Goal: Transaction & Acquisition: Purchase product/service

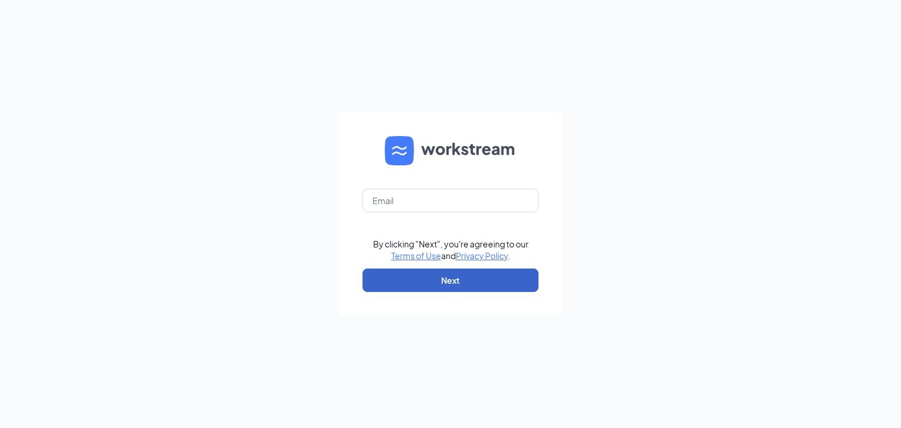
click at [448, 281] on button "Next" at bounding box center [451, 280] width 176 height 23
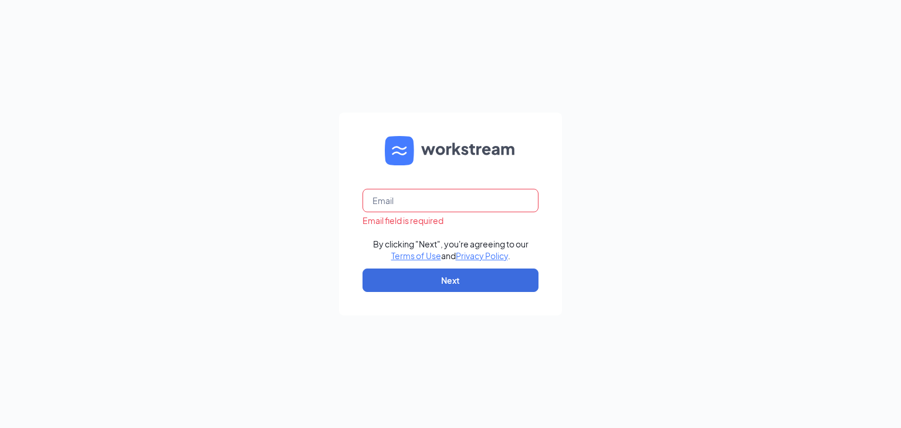
click at [402, 203] on input "text" at bounding box center [451, 200] width 176 height 23
type input "phil.sprong@pjunited.com"
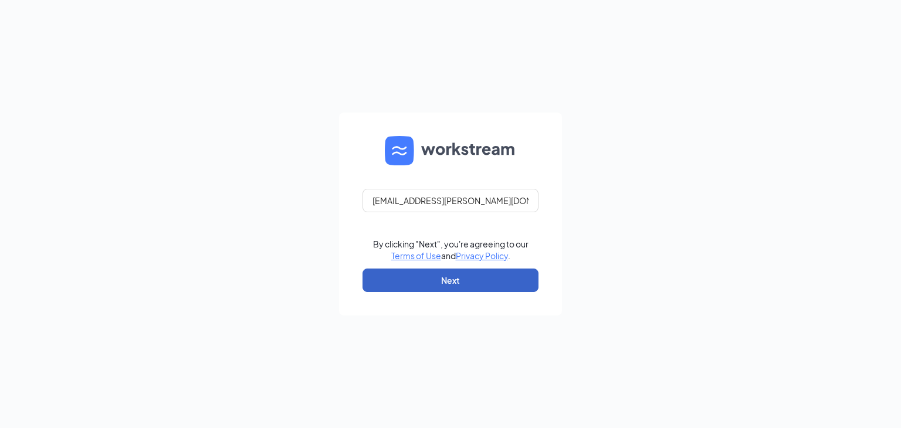
click at [443, 278] on button "Next" at bounding box center [451, 280] width 176 height 23
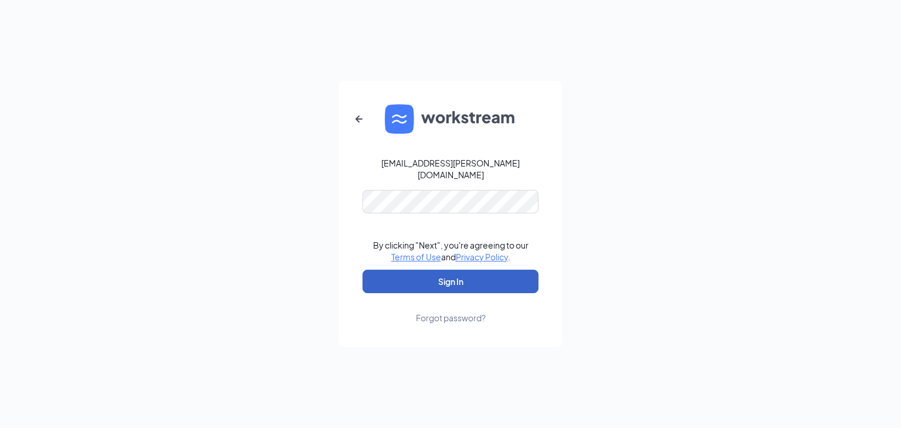
click at [452, 273] on button "Sign In" at bounding box center [451, 281] width 176 height 23
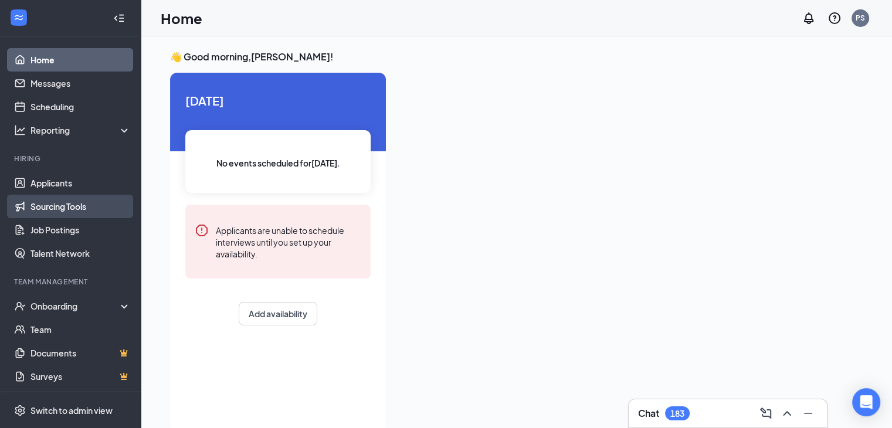
click at [60, 207] on link "Sourcing Tools" at bounding box center [81, 206] width 100 height 23
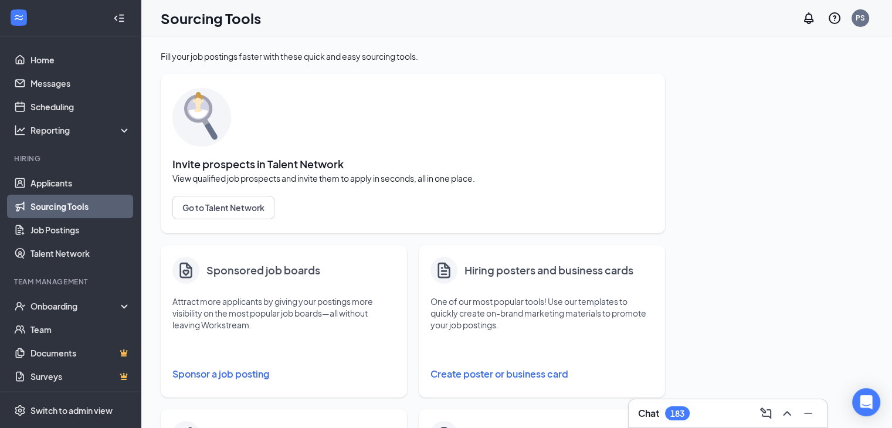
click at [199, 371] on button "Sponsor a job posting" at bounding box center [284, 374] width 223 height 23
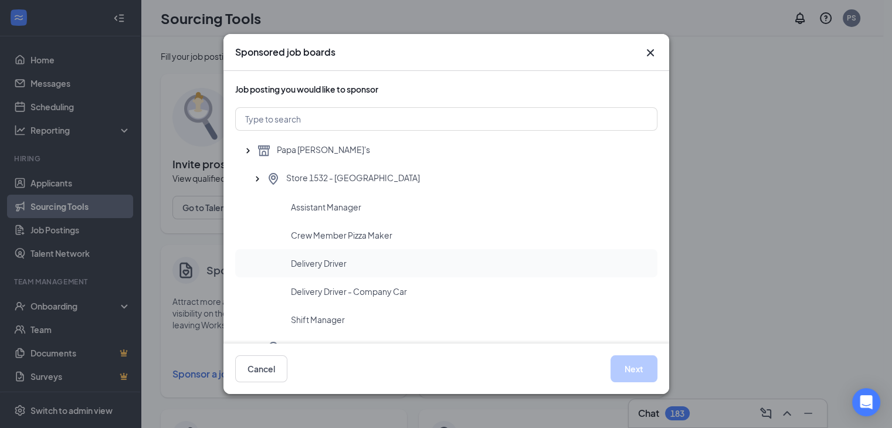
click at [306, 263] on span "Delivery Driver" at bounding box center [319, 264] width 56 height 12
click at [630, 367] on button "Next" at bounding box center [634, 369] width 47 height 27
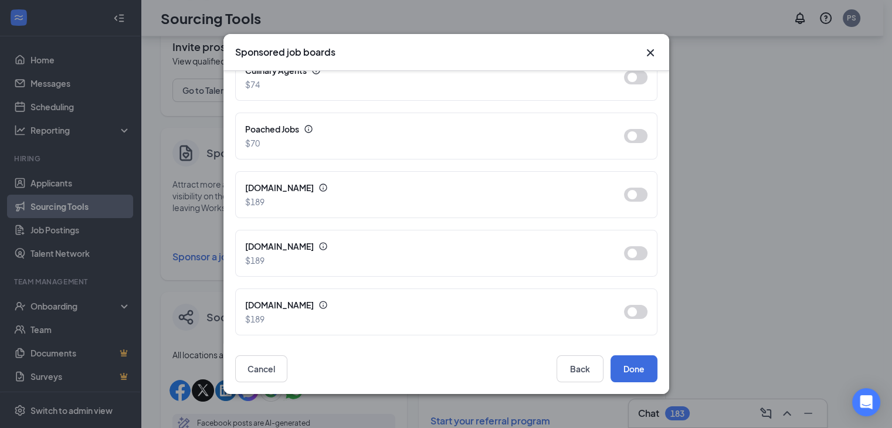
scroll to position [176, 0]
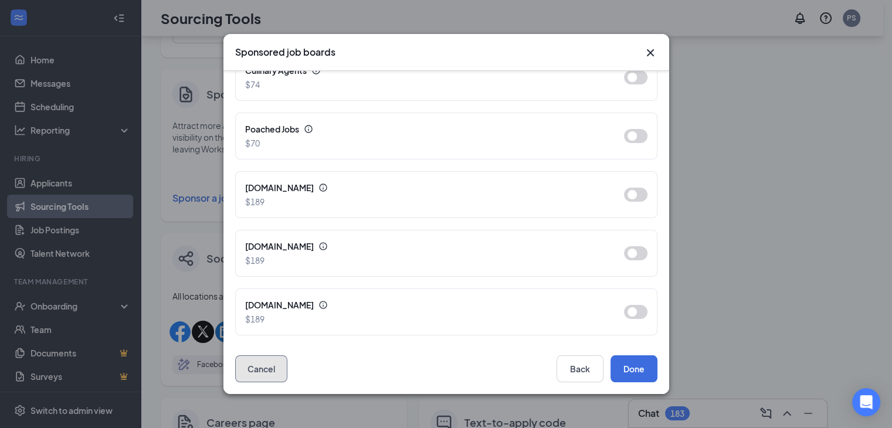
drag, startPoint x: 263, startPoint y: 370, endPoint x: 268, endPoint y: 364, distance: 7.5
click at [264, 369] on button "Cancel" at bounding box center [261, 369] width 52 height 27
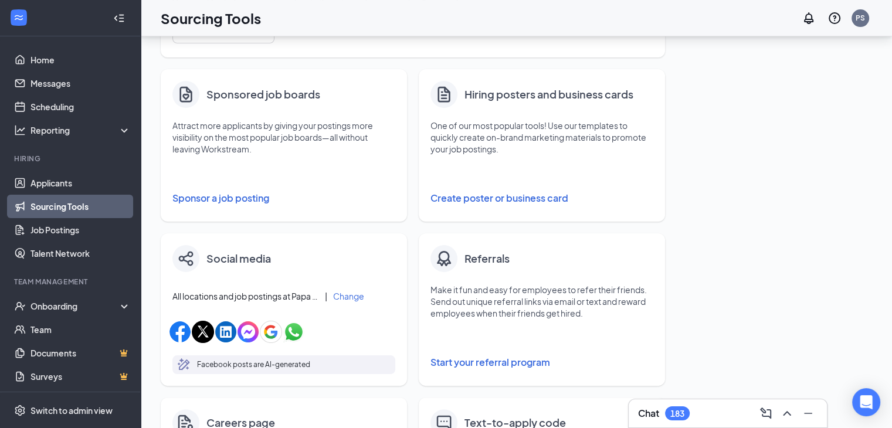
click at [202, 198] on button "Sponsor a job posting" at bounding box center [284, 198] width 223 height 23
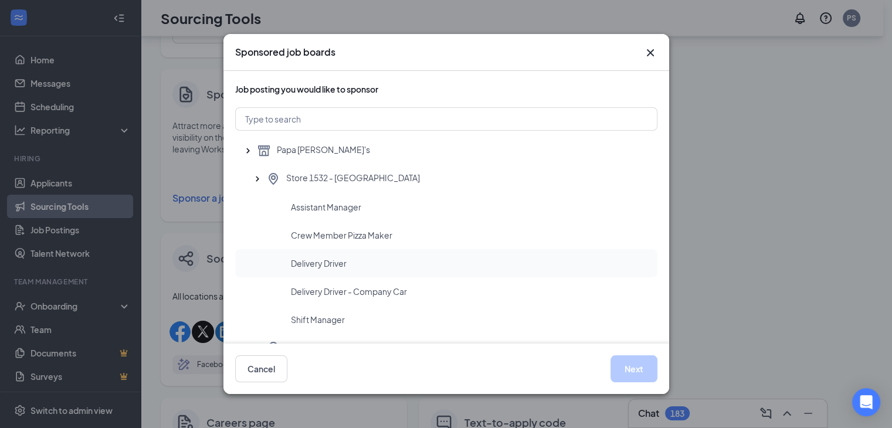
click at [298, 262] on span "Delivery Driver" at bounding box center [319, 264] width 56 height 12
click at [630, 374] on button "Next" at bounding box center [634, 369] width 47 height 27
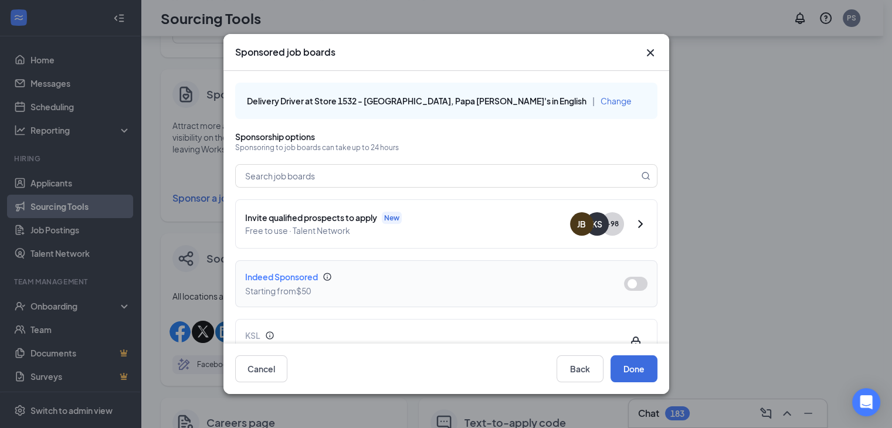
click at [627, 287] on button "button" at bounding box center [635, 284] width 23 height 14
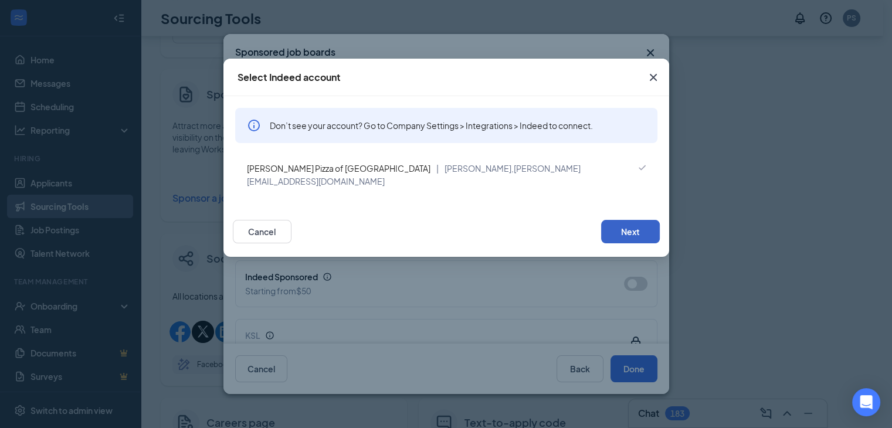
click at [620, 220] on button "Next" at bounding box center [630, 231] width 59 height 23
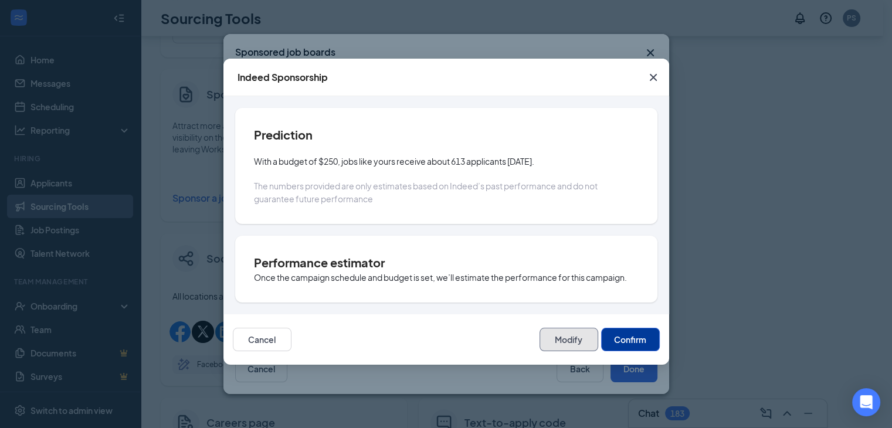
click at [559, 334] on button "Modify" at bounding box center [569, 339] width 59 height 23
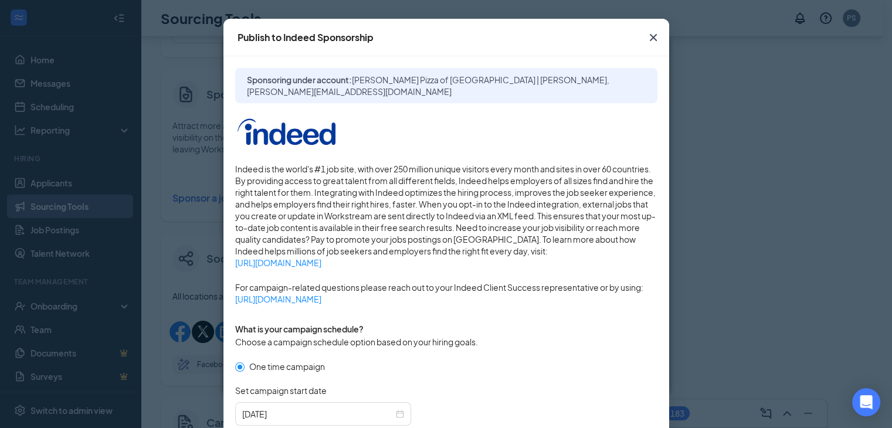
scroll to position [176, 0]
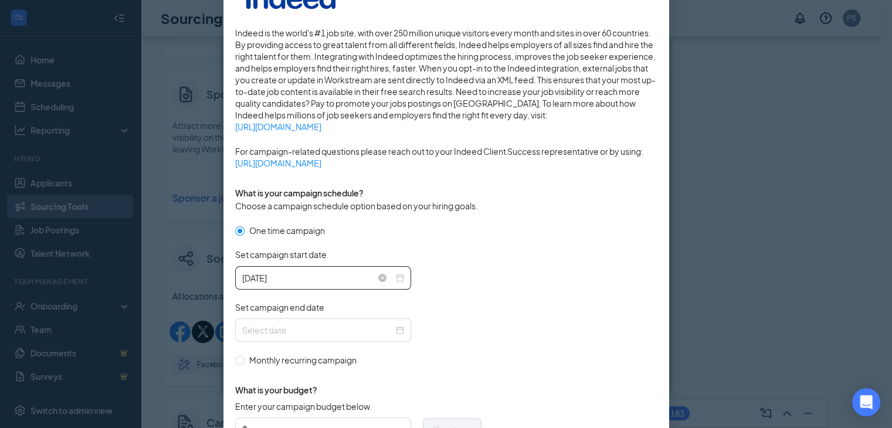
click at [394, 277] on div "[DATE]" at bounding box center [323, 278] width 162 height 13
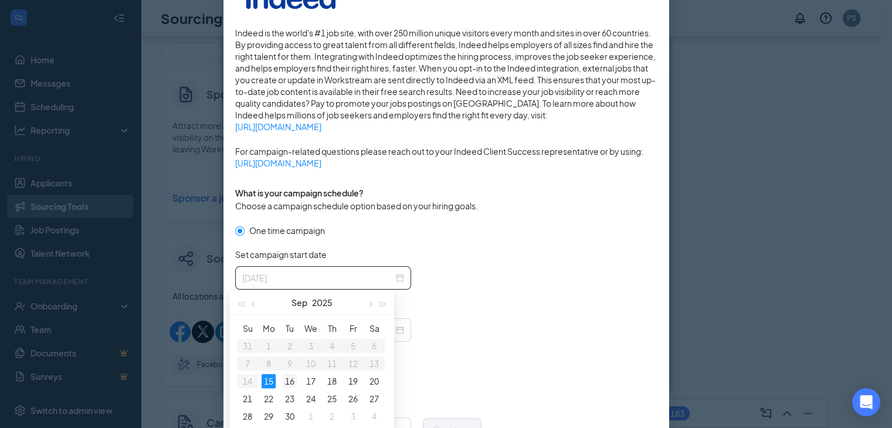
type input "[DATE]"
click at [291, 380] on div "16" at bounding box center [290, 381] width 14 height 14
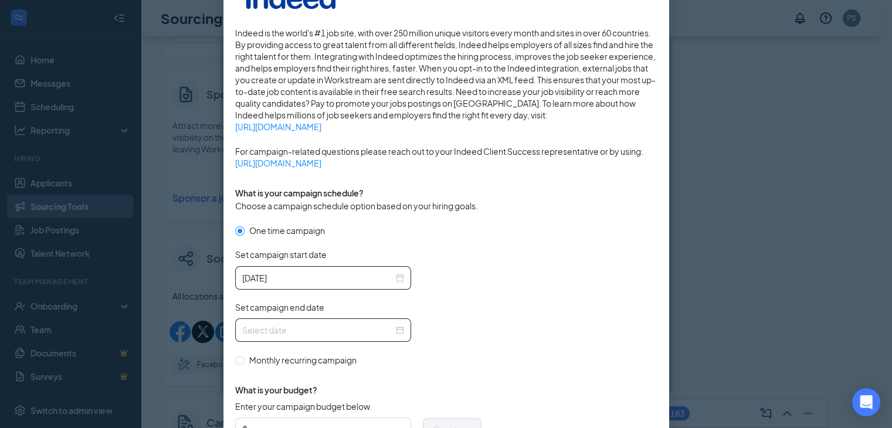
click at [395, 330] on div at bounding box center [323, 330] width 162 height 13
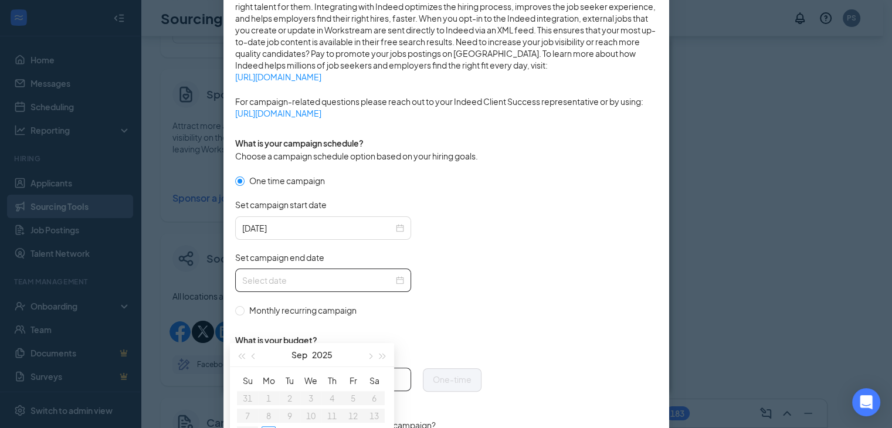
scroll to position [293, 0]
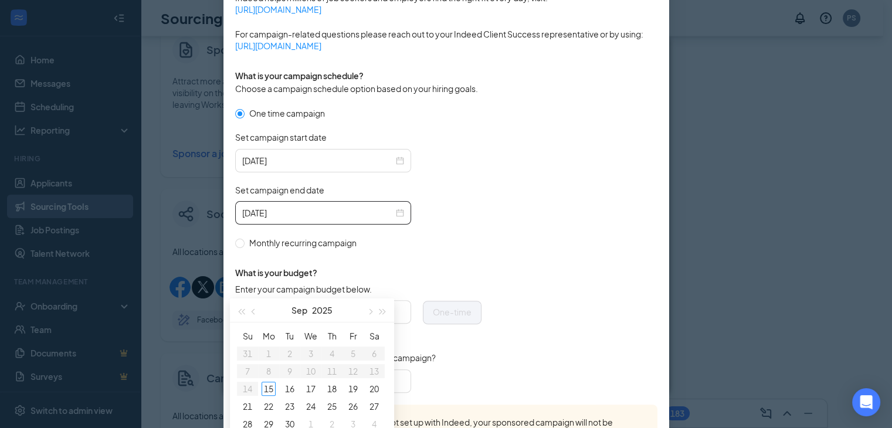
type input "[DATE]"
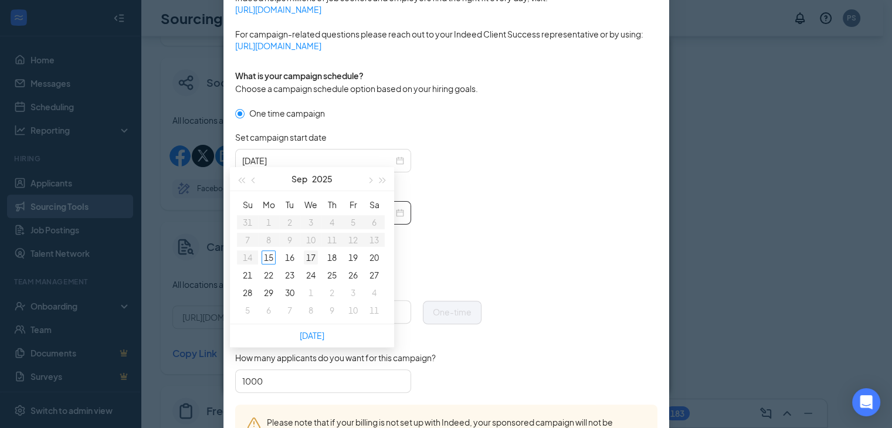
type input "[DATE]"
click at [312, 259] on div "17" at bounding box center [311, 258] width 14 height 14
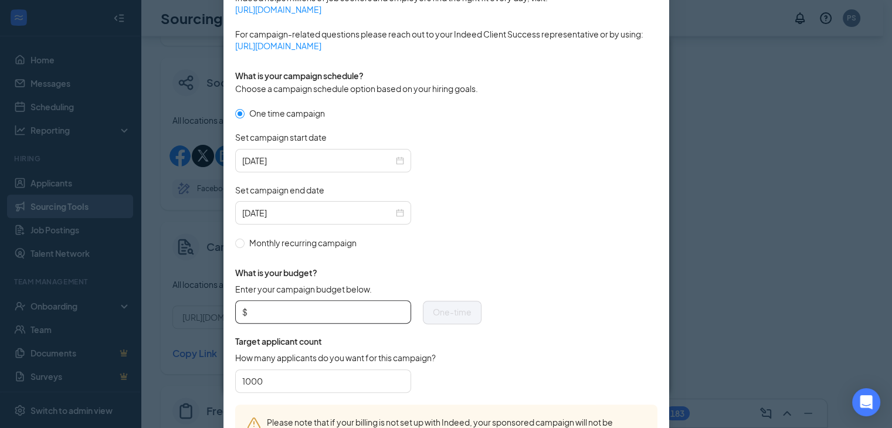
click at [250, 309] on input "Enter your campaign budget below." at bounding box center [327, 312] width 154 height 18
type input "100"
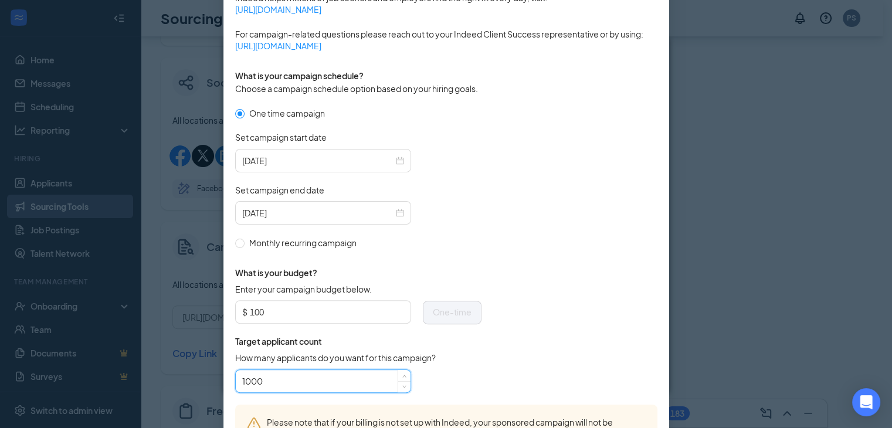
click at [272, 377] on input "1000" at bounding box center [323, 382] width 162 height 18
type input "10"
click at [557, 288] on form "One time campaign Set campaign start date [DATE] Set campaign end date [DATE] M…" at bounding box center [446, 256] width 422 height 298
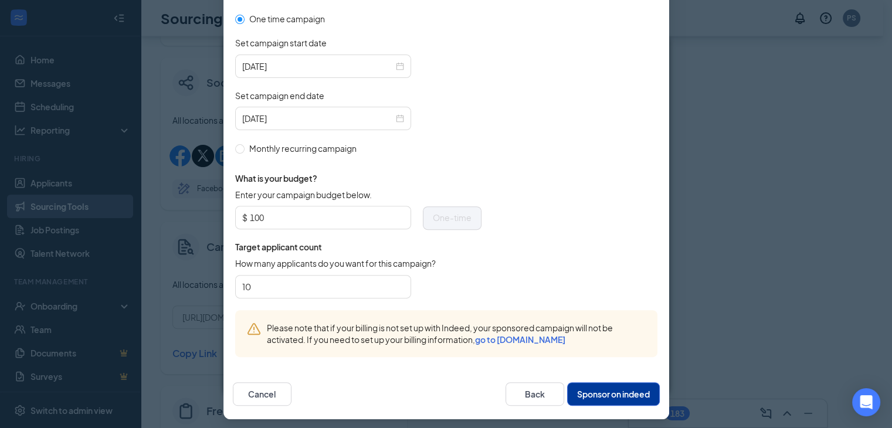
scroll to position [391, 0]
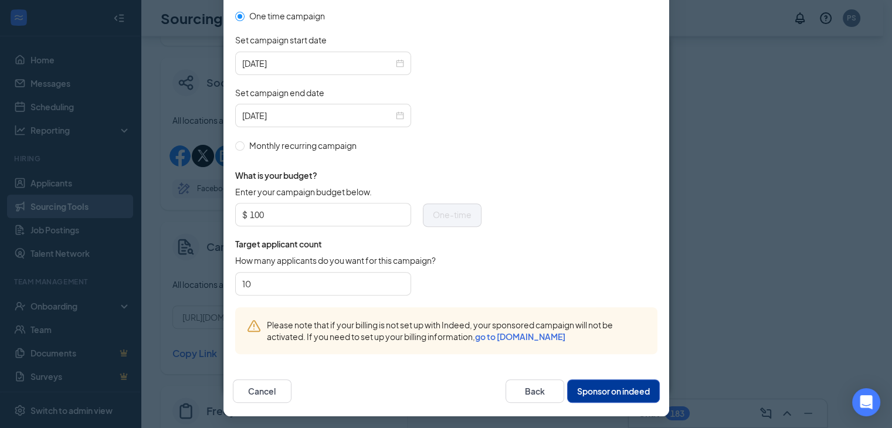
click at [596, 388] on button "Sponsor on indeed" at bounding box center [613, 391] width 93 height 23
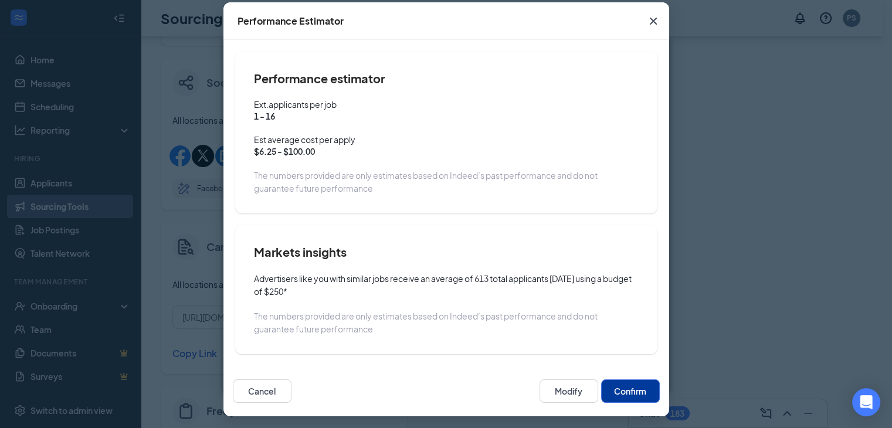
scroll to position [59, 0]
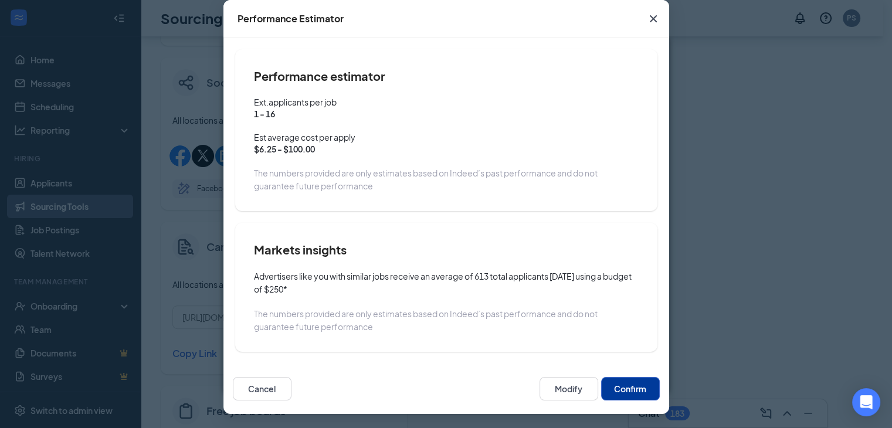
click at [628, 386] on button "Confirm" at bounding box center [630, 388] width 59 height 23
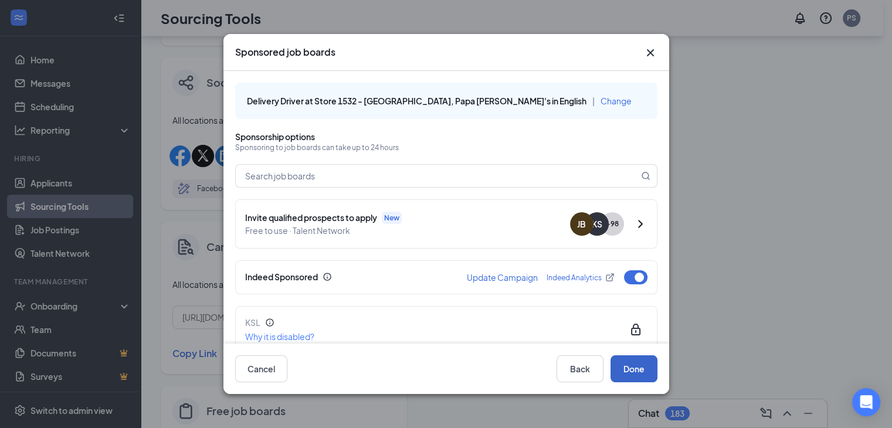
click at [629, 369] on button "Done" at bounding box center [634, 369] width 47 height 27
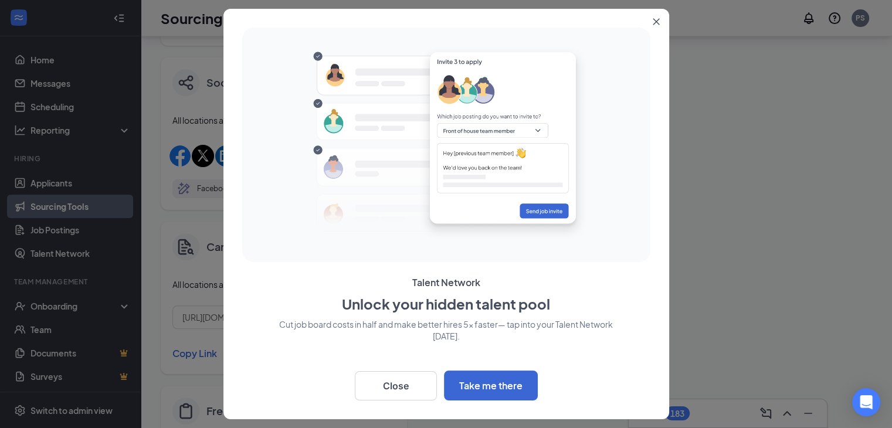
click at [44, 62] on div at bounding box center [446, 214] width 892 height 428
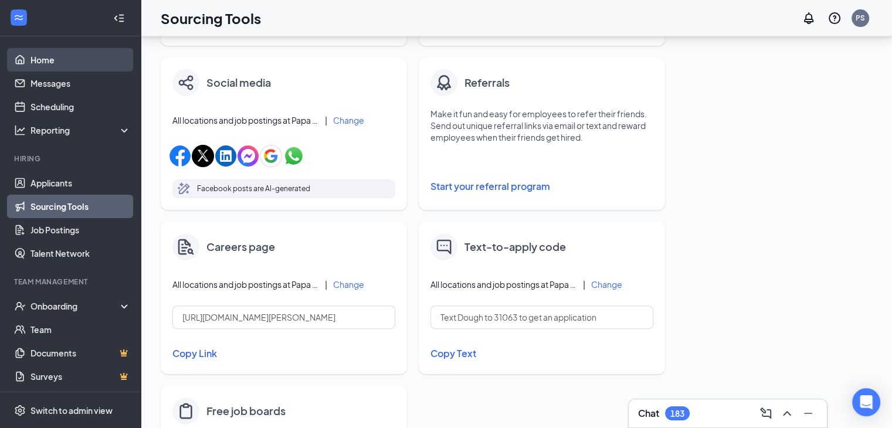
click at [44, 62] on link "Home" at bounding box center [81, 59] width 100 height 23
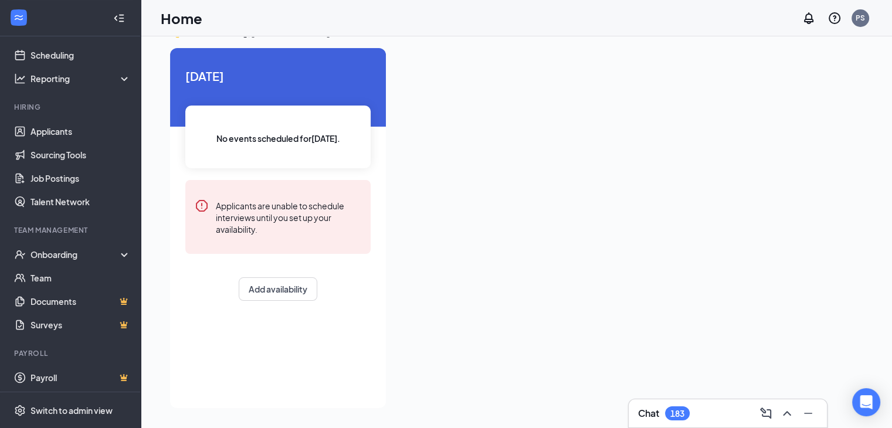
scroll to position [54, 0]
